Goal: Find specific page/section: Find specific page/section

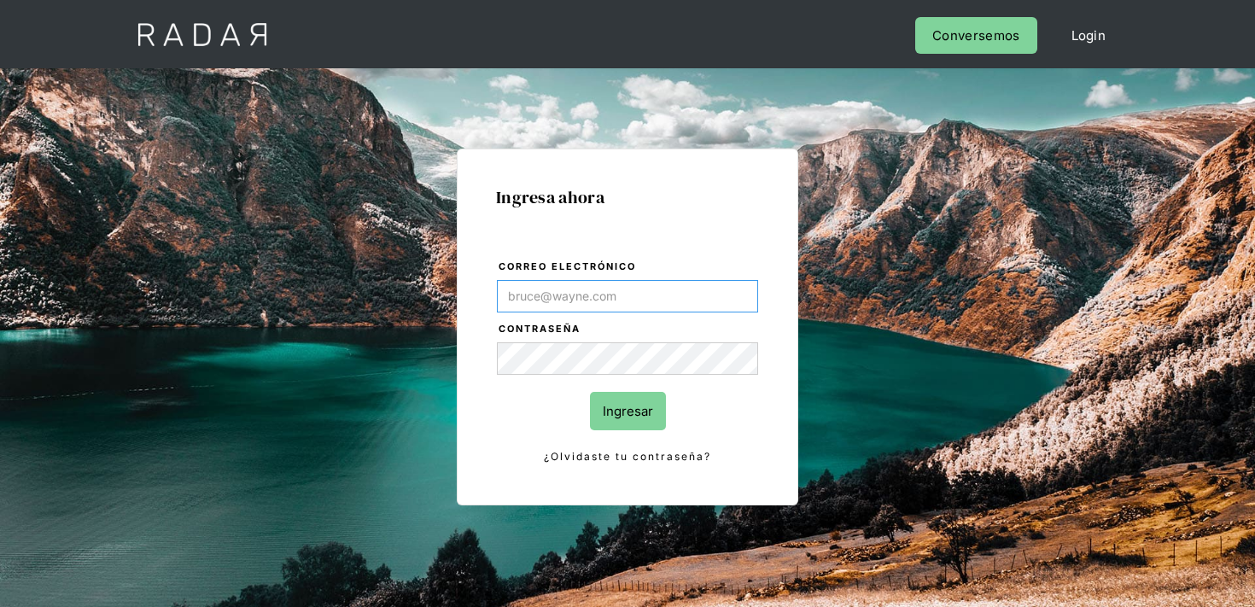
click at [597, 297] on input "Correo electrónico" at bounding box center [627, 296] width 261 height 32
type input "finanzas@cleo.cl"
click at [614, 421] on input "Ingresar" at bounding box center [628, 411] width 76 height 38
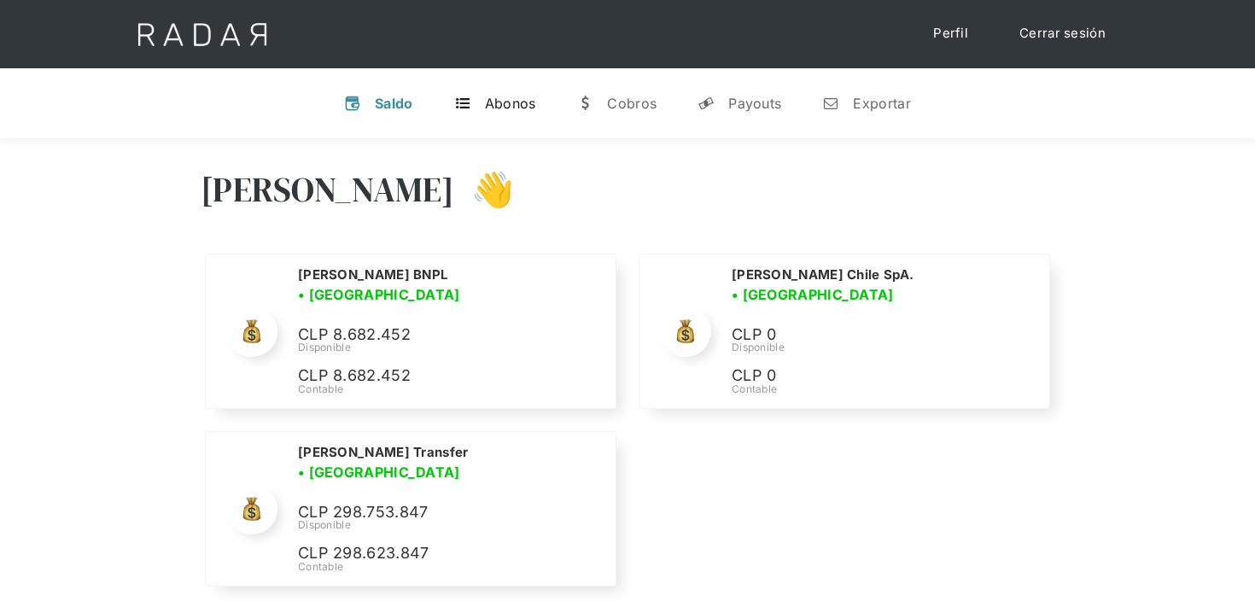
click at [504, 101] on div "Abonos" at bounding box center [510, 103] width 51 height 17
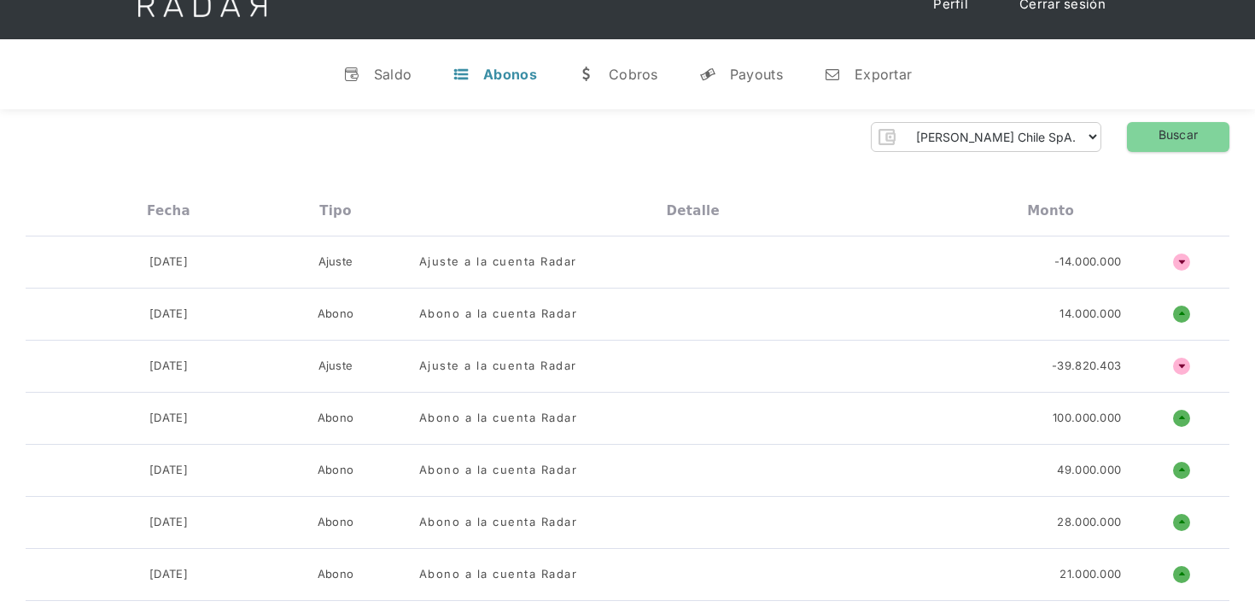
scroll to position [26, 0]
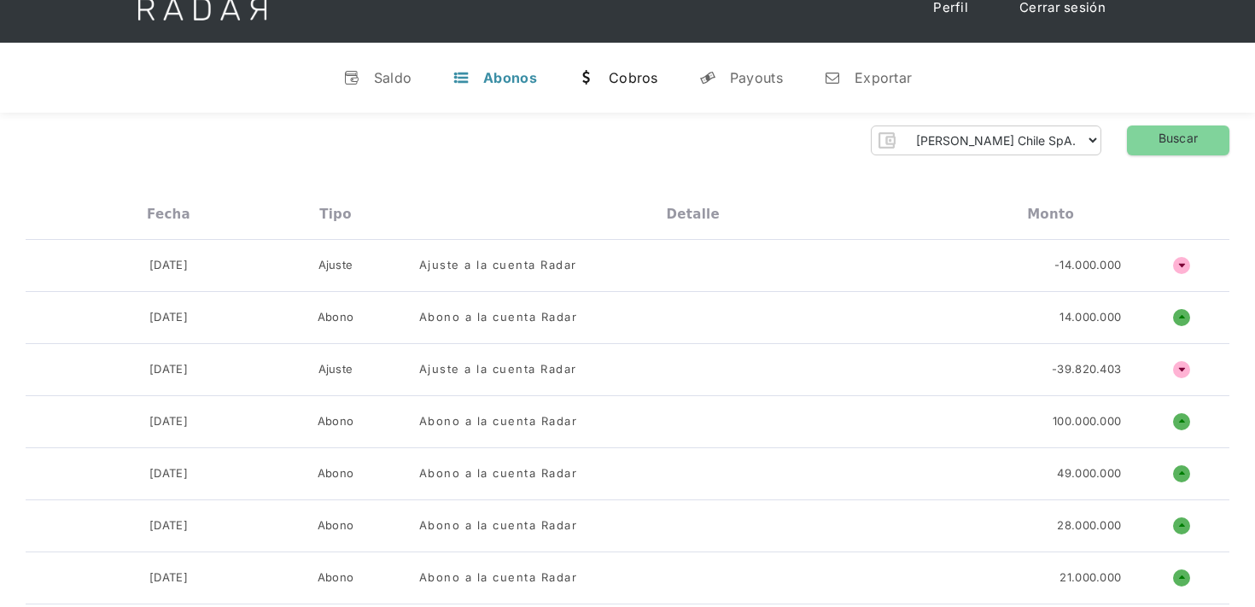
click at [628, 79] on div "Cobros" at bounding box center [634, 77] width 50 height 17
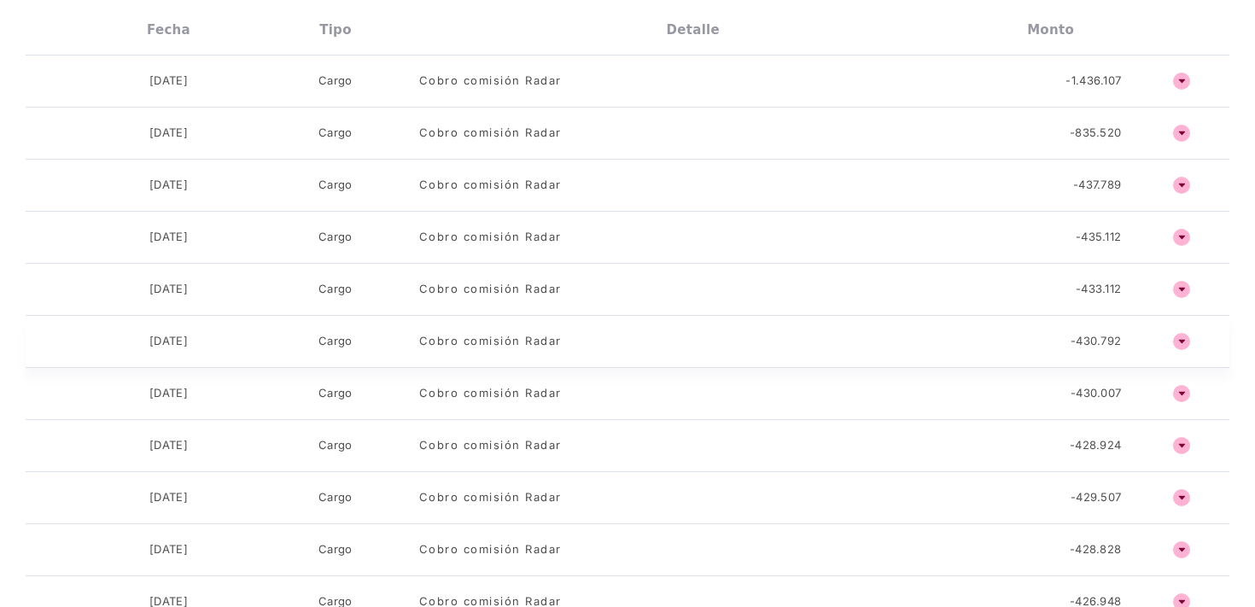
scroll to position [0, 0]
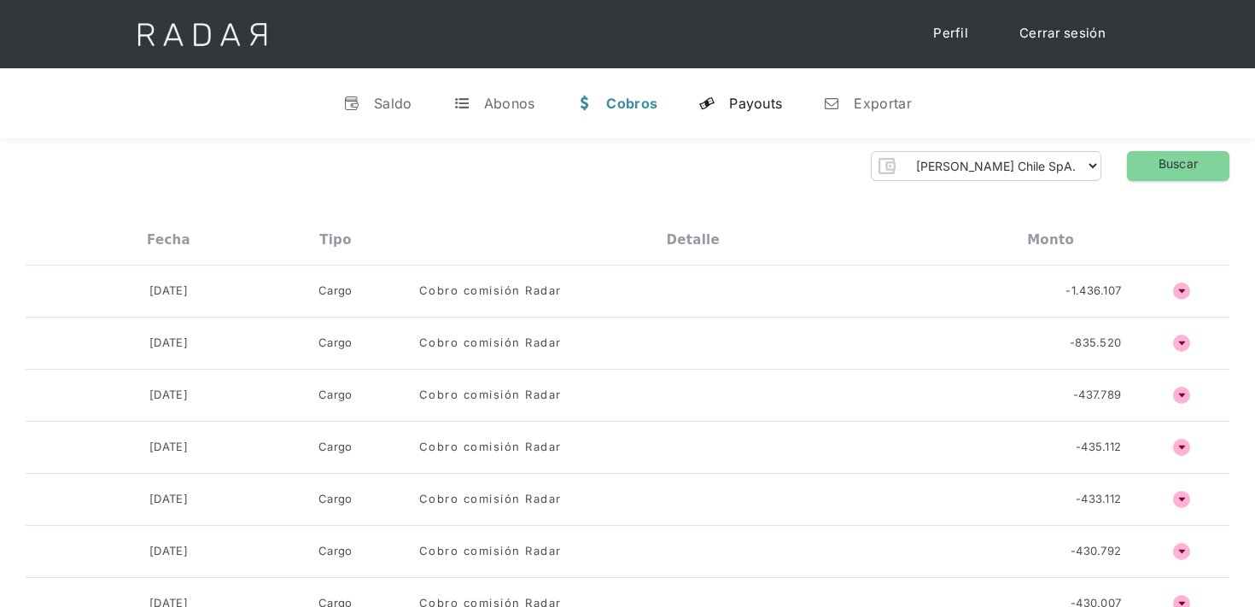
click at [756, 97] on div "Payouts" at bounding box center [755, 103] width 53 height 17
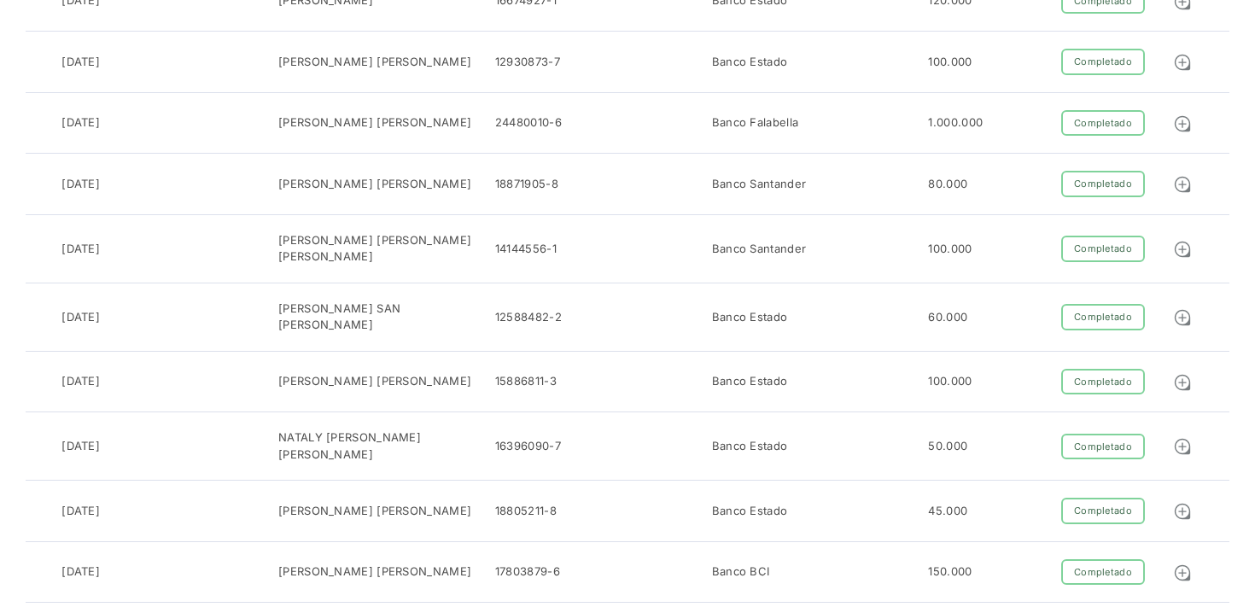
scroll to position [733, 0]
